Goal: Submit feedback/report problem: Leave review/rating

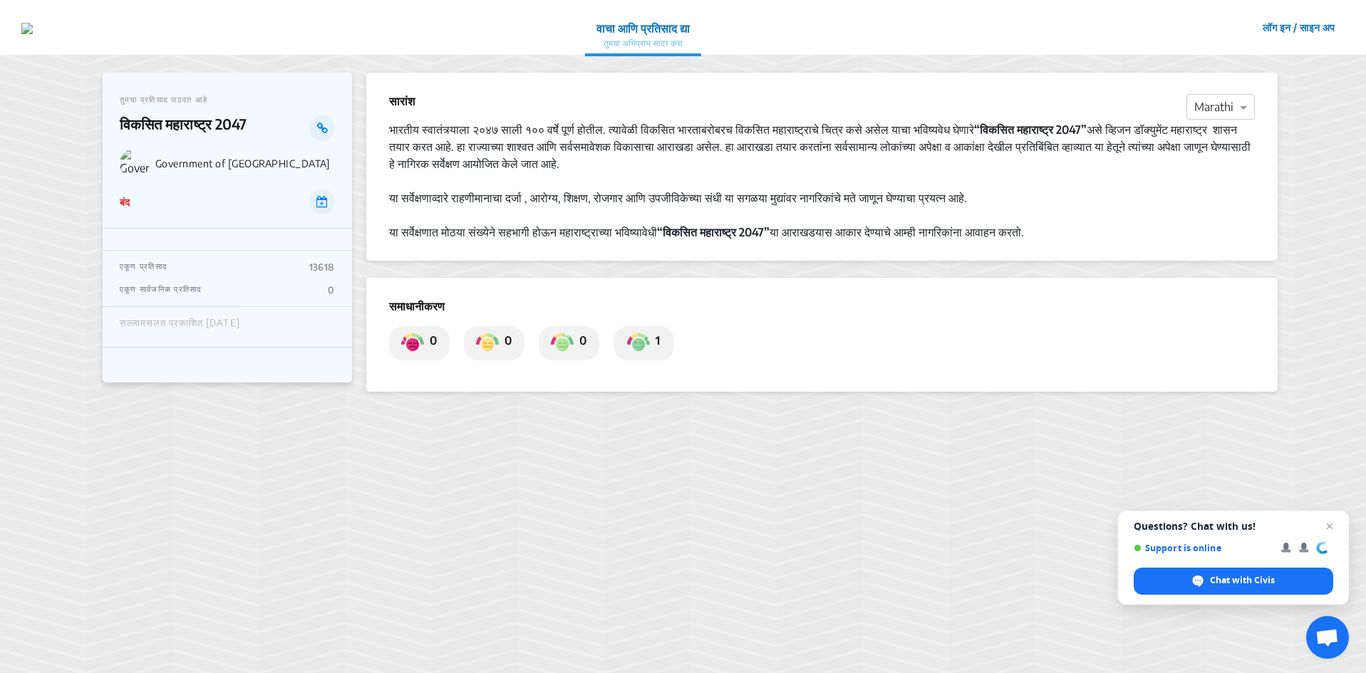
click at [646, 346] on img at bounding box center [638, 343] width 23 height 23
click at [654, 339] on p "1" at bounding box center [655, 343] width 10 height 23
click at [644, 340] on img at bounding box center [638, 343] width 23 height 23
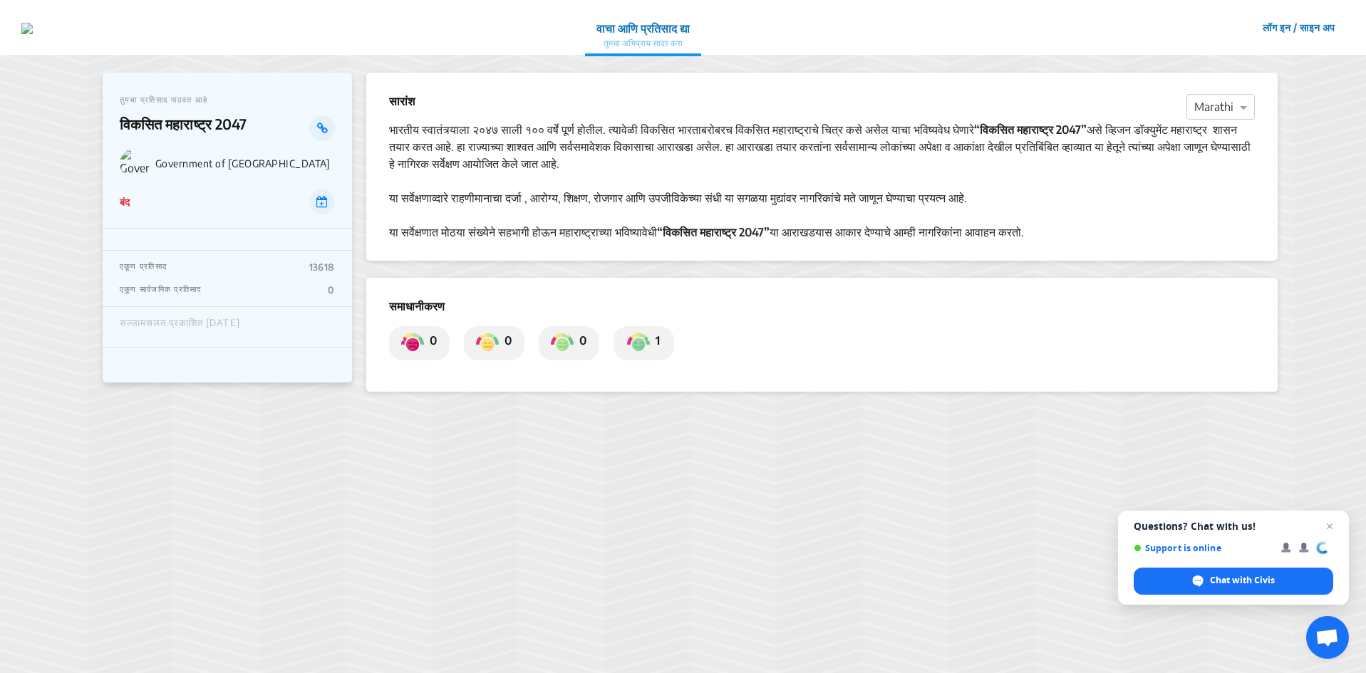
click at [644, 342] on img at bounding box center [638, 343] width 23 height 23
click at [644, 343] on img at bounding box center [638, 343] width 23 height 23
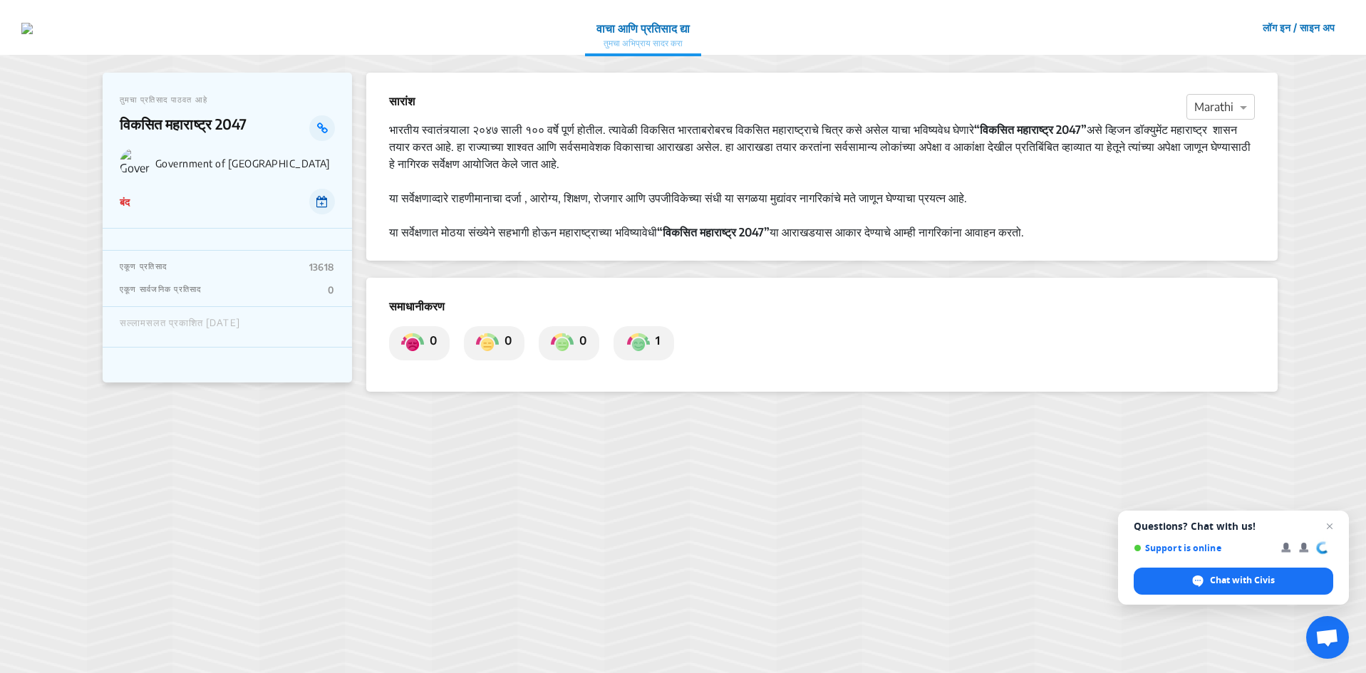
click at [325, 203] on icon at bounding box center [321, 201] width 11 height 11
click at [326, 129] on icon at bounding box center [322, 128] width 11 height 11
